Goal: Transaction & Acquisition: Purchase product/service

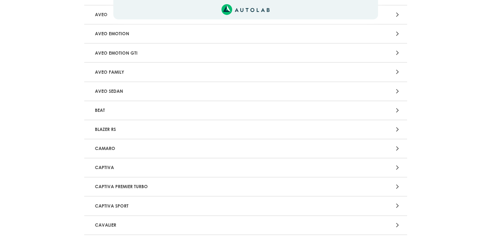
scroll to position [129, 0]
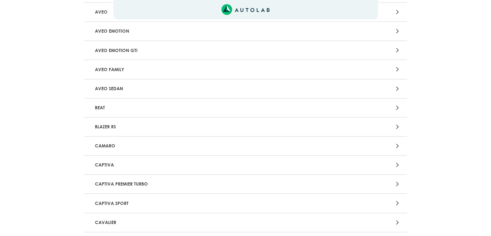
click at [124, 160] on p "CAPTIVA" at bounding box center [192, 165] width 201 height 12
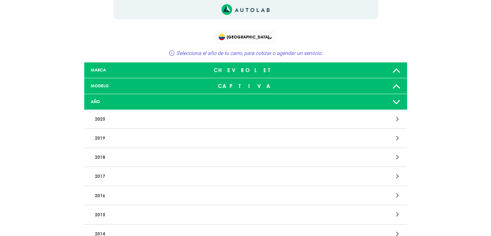
click at [99, 196] on p "2016" at bounding box center [192, 195] width 201 height 12
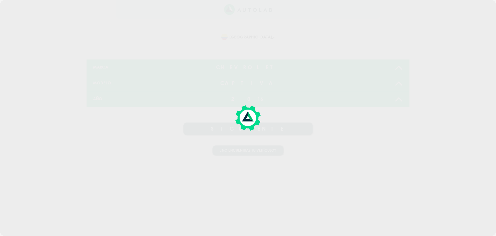
click at [260, 131] on div at bounding box center [248, 118] width 496 height 236
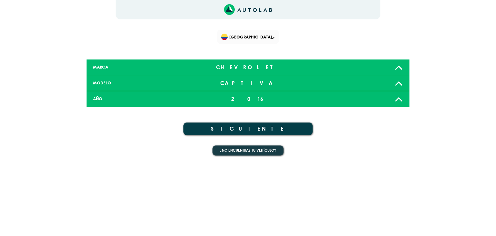
click at [260, 131] on button "SIGUIENTE" at bounding box center [247, 128] width 129 height 13
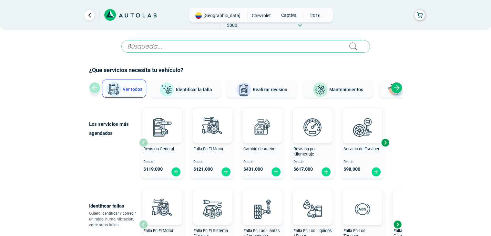
click at [386, 145] on div "Next slide" at bounding box center [386, 143] width 10 height 10
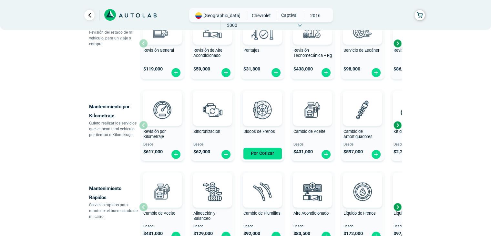
scroll to position [291, 0]
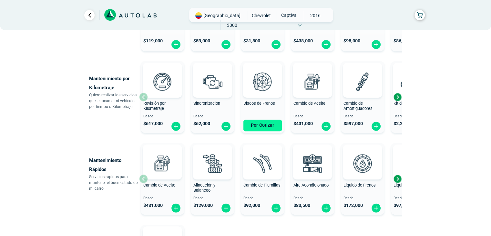
click at [262, 127] on button "Por Cotizar" at bounding box center [263, 126] width 38 height 12
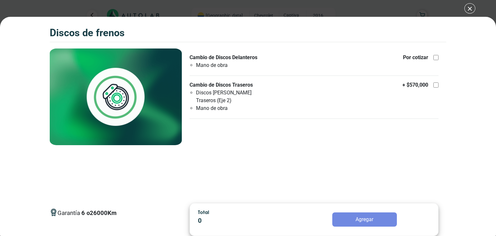
click at [466, 11] on div "Discos de Frenos Discos de Frenos Garantía 6 26000 Km" at bounding box center [248, 118] width 496 height 236
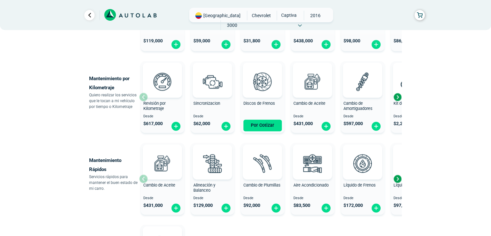
click at [397, 98] on div "Next slide" at bounding box center [398, 97] width 10 height 10
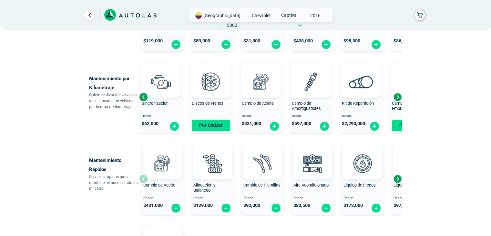
click at [397, 97] on div "Next slide" at bounding box center [398, 97] width 10 height 10
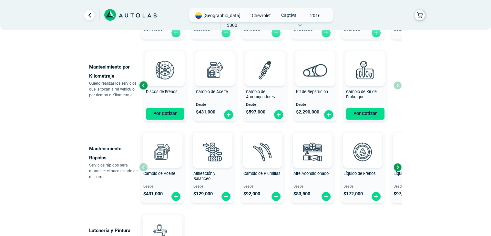
scroll to position [388, 0]
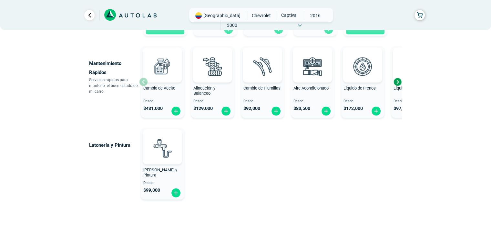
click at [405, 81] on div "Mantenimiento Rápidos Servicios rápidos para mantener el buen estado de mi carr…" at bounding box center [245, 81] width 323 height 77
click at [400, 81] on div "Next slide" at bounding box center [398, 82] width 10 height 10
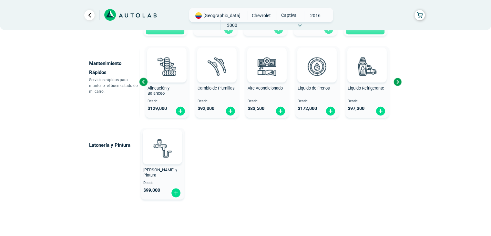
click at [401, 81] on div "Cambio de Aceite Desde $ 431,000 Alineación y Balanceo Desde $ 129,000 Cambio d…" at bounding box center [270, 81] width 263 height 77
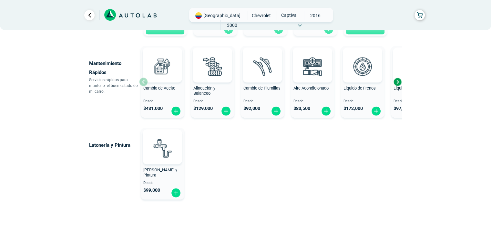
scroll to position [410, 0]
